Goal: Task Accomplishment & Management: Use online tool/utility

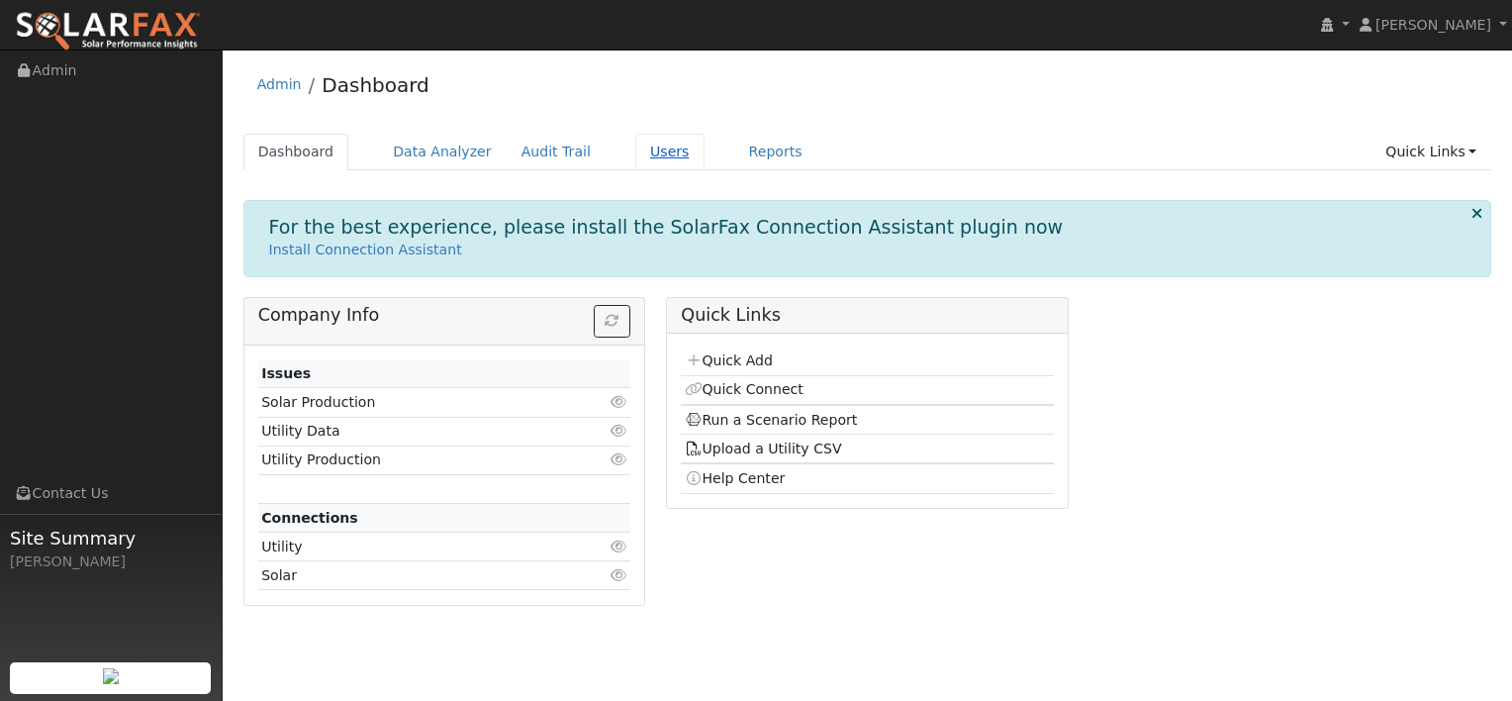
click at [639, 146] on link "Users" at bounding box center [669, 152] width 69 height 37
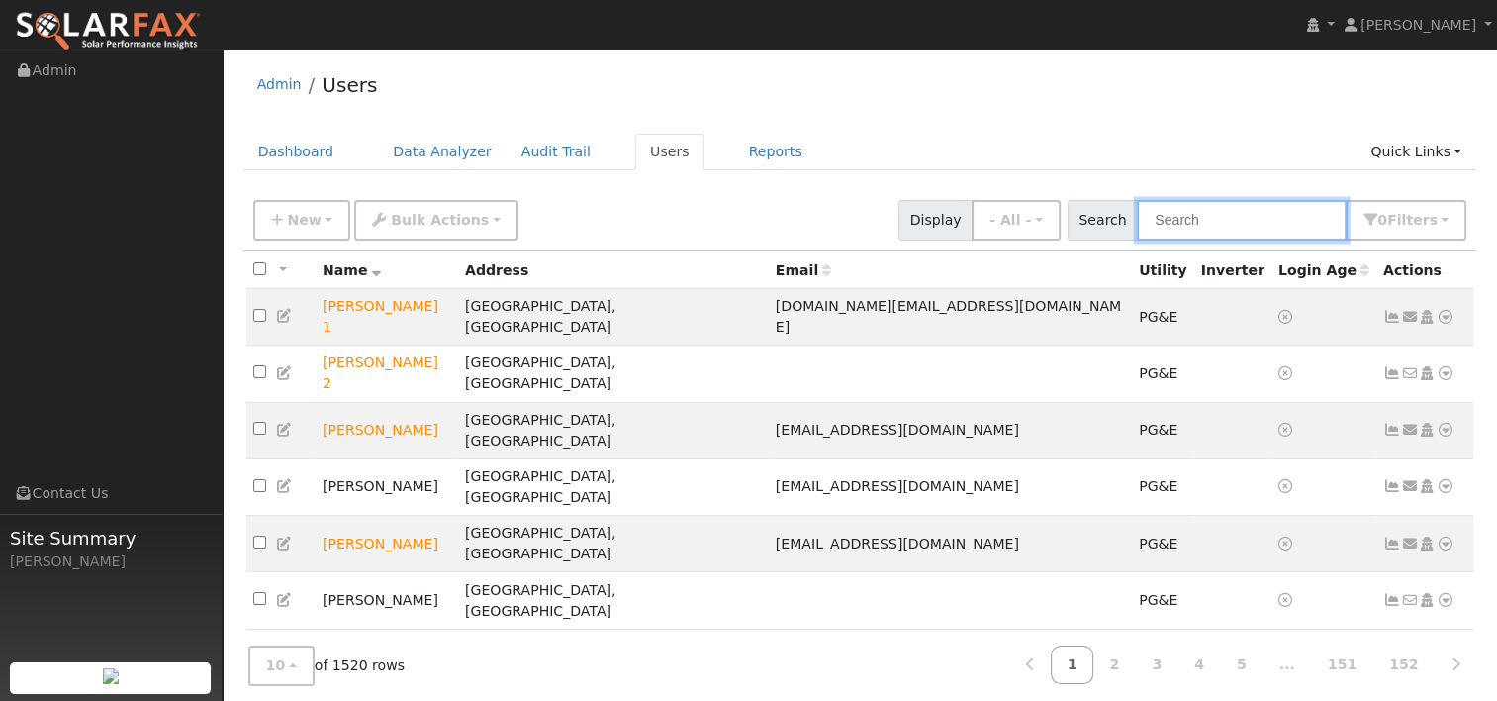
click at [1203, 223] on input "text" at bounding box center [1242, 220] width 210 height 41
paste input "[PERSON_NAME]"
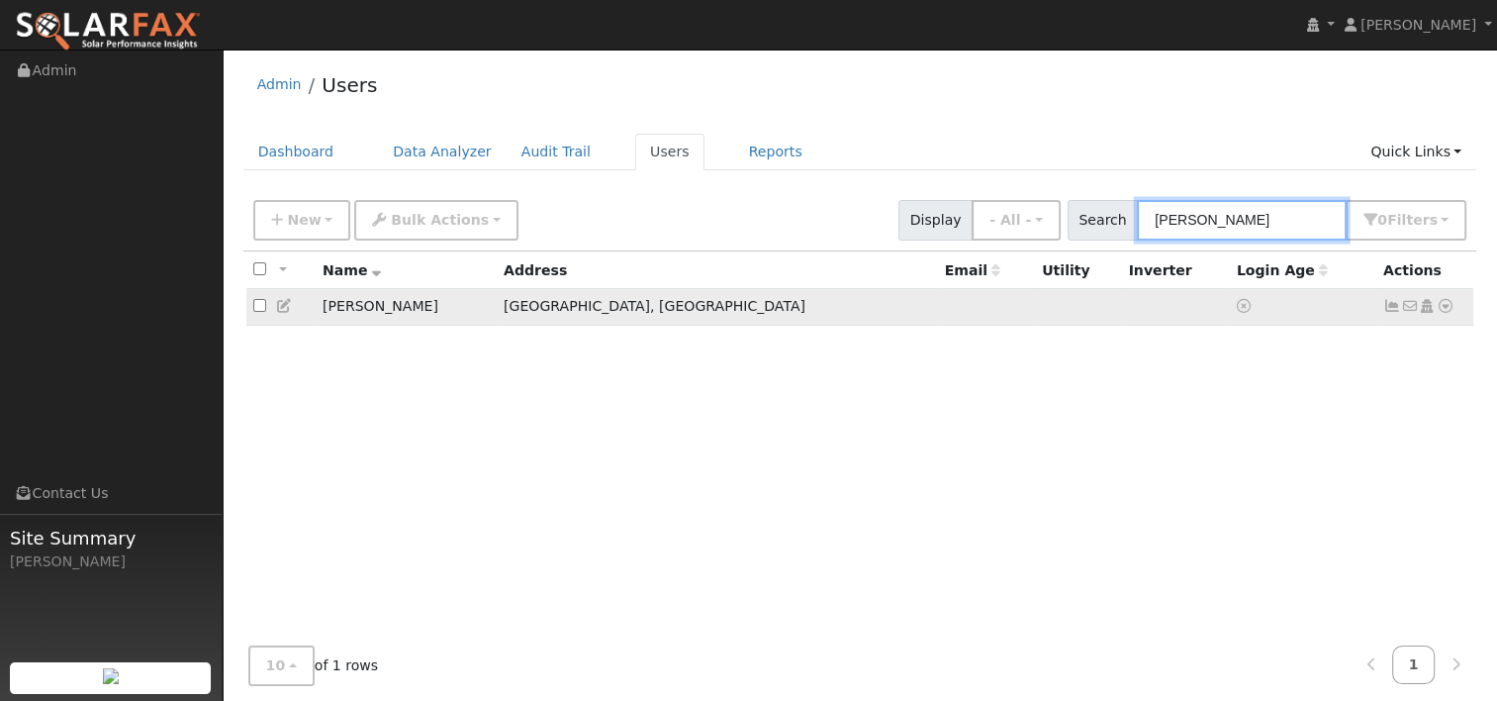
type input "[PERSON_NAME]"
click at [1445, 303] on icon at bounding box center [1446, 306] width 18 height 14
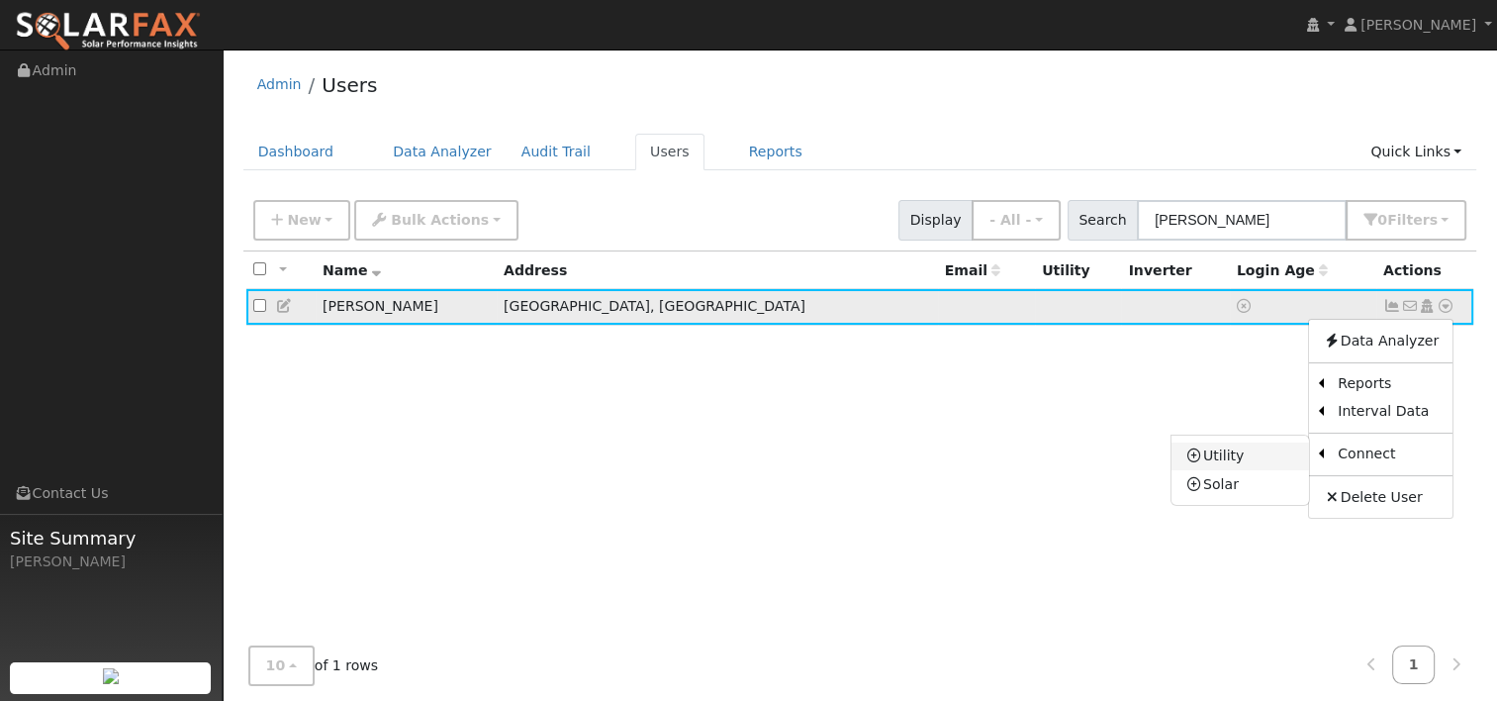
click at [1273, 451] on link "Utility" at bounding box center [1241, 456] width 138 height 28
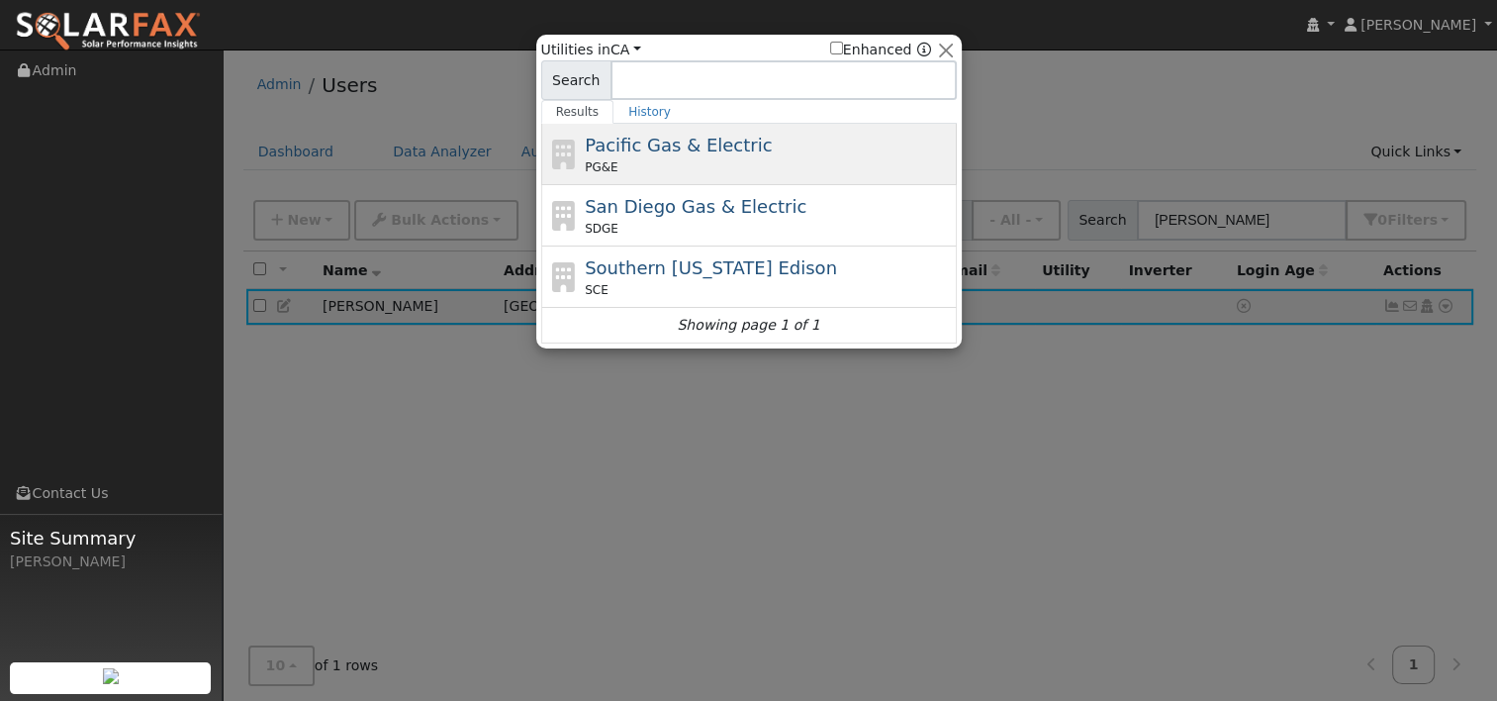
click at [753, 185] on div "Pacific Gas & Electric PG&E" at bounding box center [749, 215] width 416 height 61
